Goal: Use online tool/utility: Utilize a website feature to perform a specific function

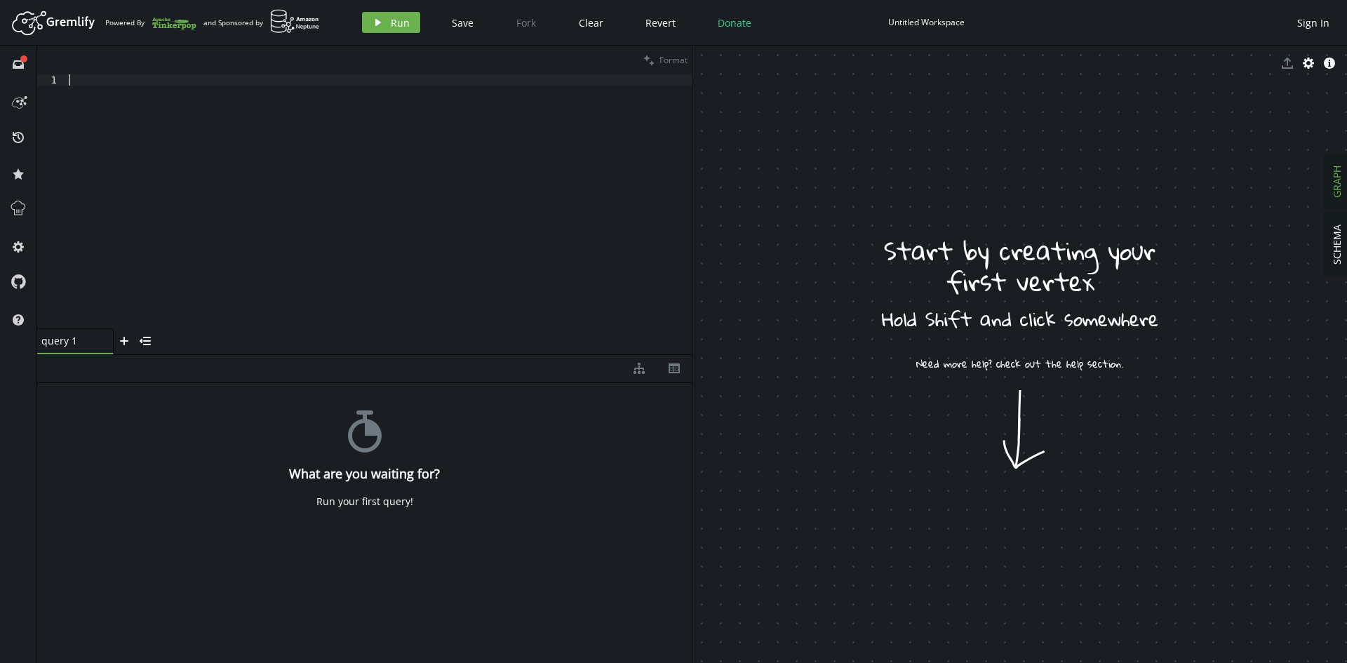
click at [76, 155] on div at bounding box center [379, 212] width 626 height 276
click at [142, 422] on div "stopwatch What are you waiting for? Run your first query!" at bounding box center [364, 520] width 655 height 274
click at [15, 100] on icon at bounding box center [18, 100] width 22 height 22
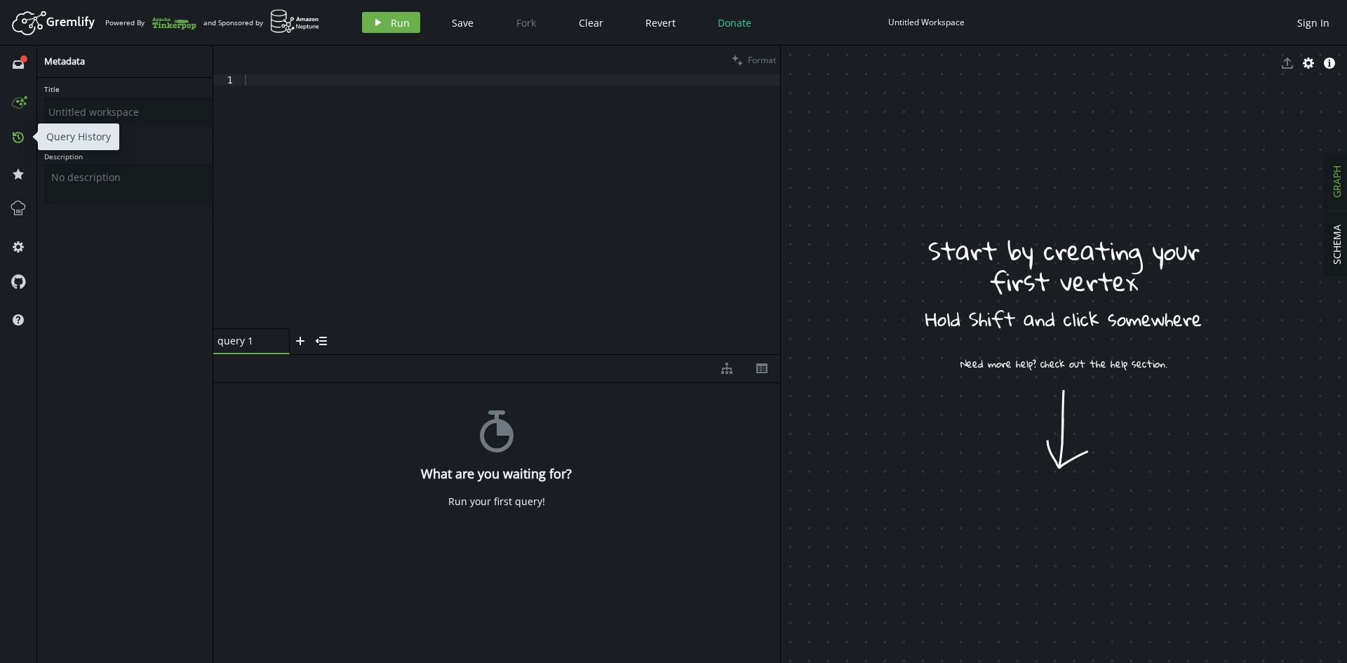
click at [18, 139] on icon "history" at bounding box center [18, 137] width 11 height 11
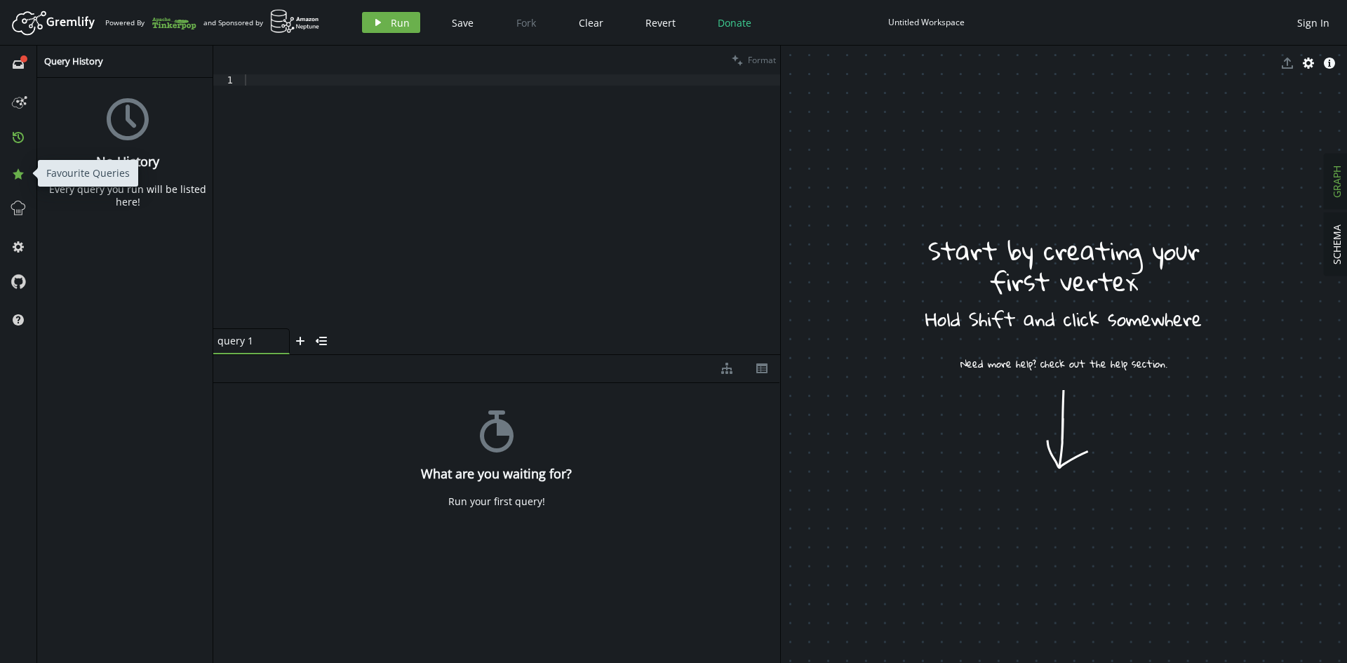
click at [20, 178] on icon at bounding box center [18, 173] width 11 height 11
click at [20, 215] on icon at bounding box center [18, 208] width 14 height 14
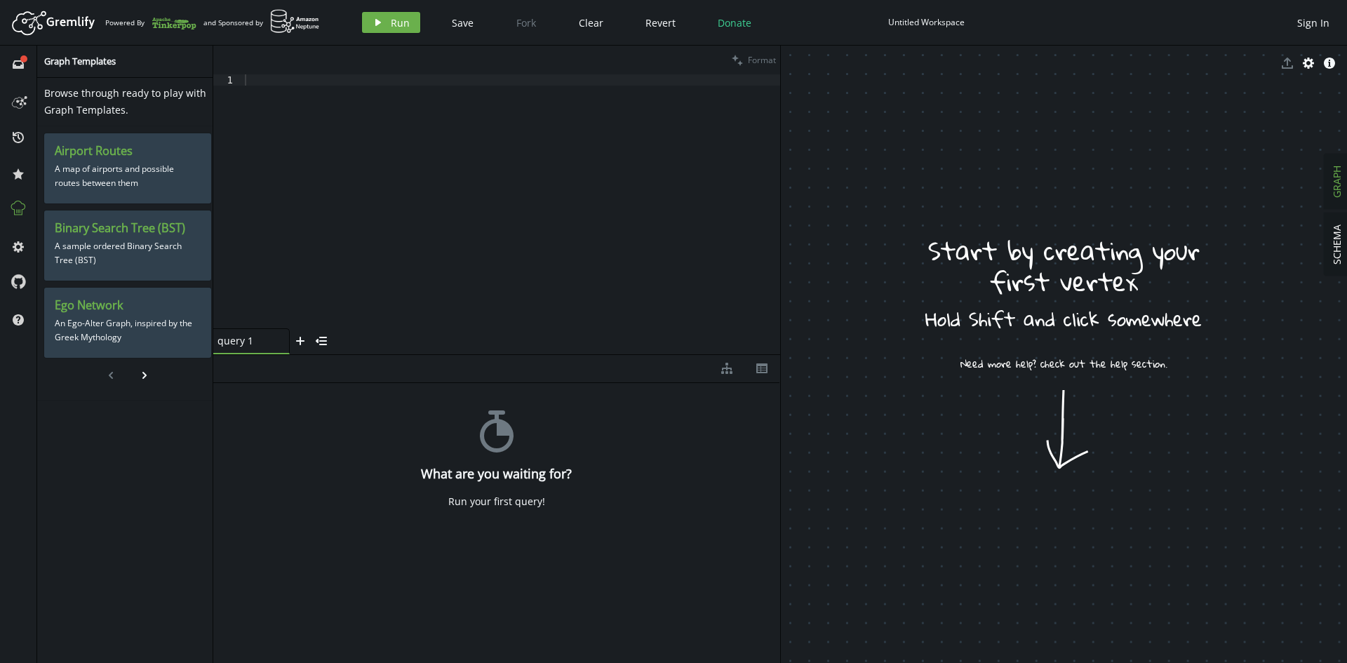
click at [101, 439] on div "Browse through ready to play with Graph Templates. Airport Routes A map of airp…" at bounding box center [127, 373] width 181 height 591
click at [79, 526] on div "Browse through ready to play with Graph Templates. Airport Routes A map of airp…" at bounding box center [127, 373] width 181 height 591
click at [142, 370] on icon "chevron-right" at bounding box center [144, 375] width 11 height 11
click at [113, 378] on icon "chevron-left" at bounding box center [110, 375] width 11 height 11
click at [15, 241] on button "cog" at bounding box center [18, 246] width 22 height 22
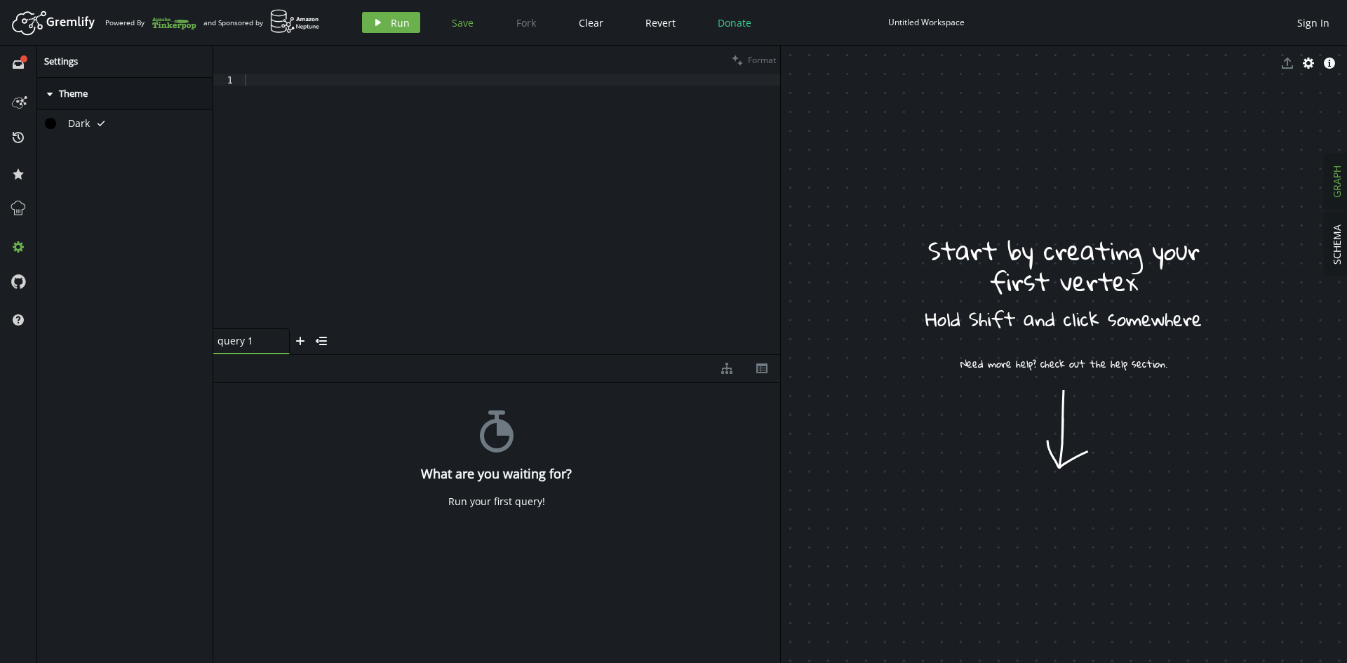
click at [444, 18] on button "Save" at bounding box center [462, 22] width 43 height 21
click at [380, 16] on button "play Run" at bounding box center [391, 22] width 58 height 21
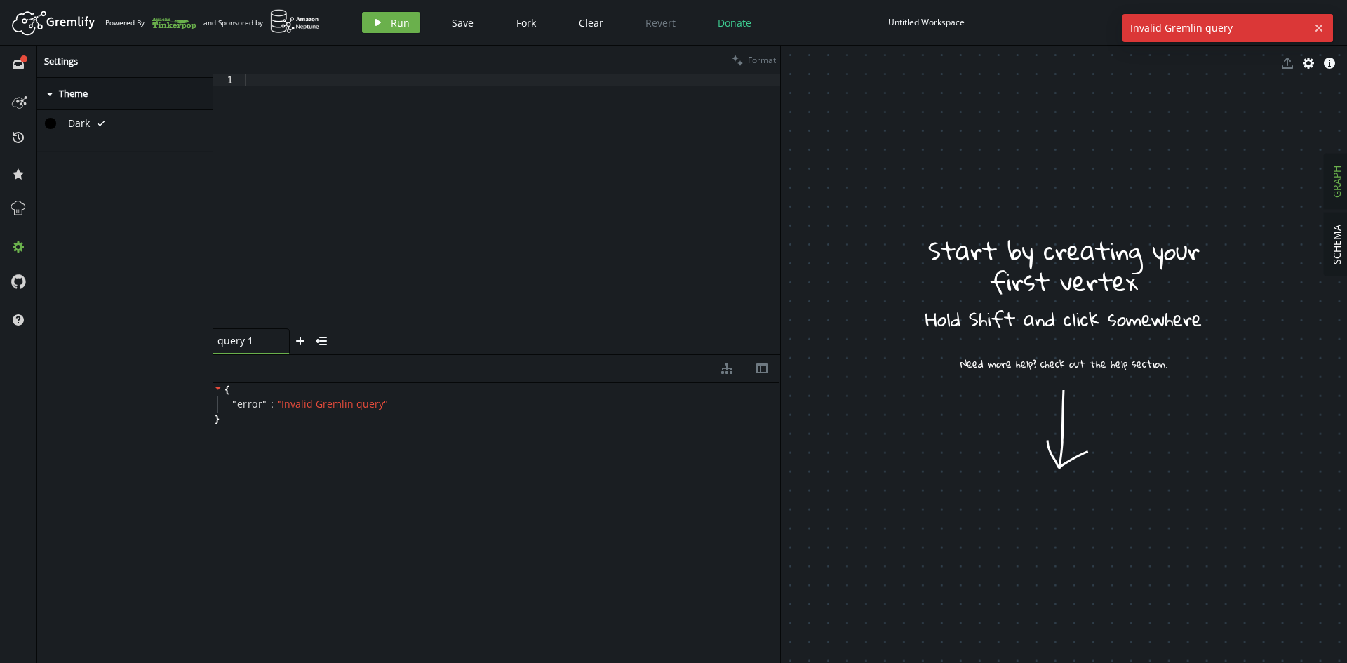
click at [316, 128] on div at bounding box center [511, 212] width 538 height 276
click at [324, 432] on div "{ " error " : " Invalid Gremlin query " }" at bounding box center [496, 520] width 567 height 274
click at [17, 63] on icon "inbox" at bounding box center [18, 64] width 11 height 11
click at [73, 274] on div "Gremlify officialy supports TinkerPop 3.7.3!" at bounding box center [127, 373] width 181 height 591
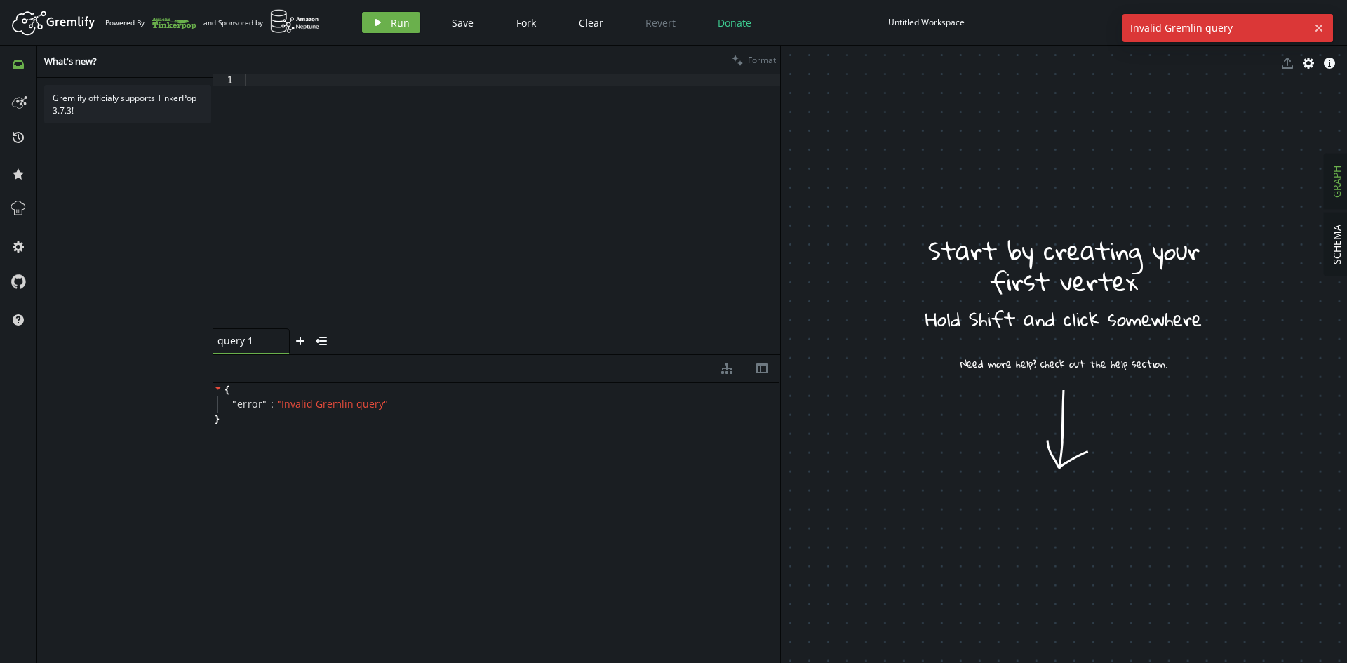
click at [137, 109] on div "Gremlify officialy supports TinkerPop 3.7.3!" at bounding box center [127, 104] width 167 height 39
